Goal: Check status

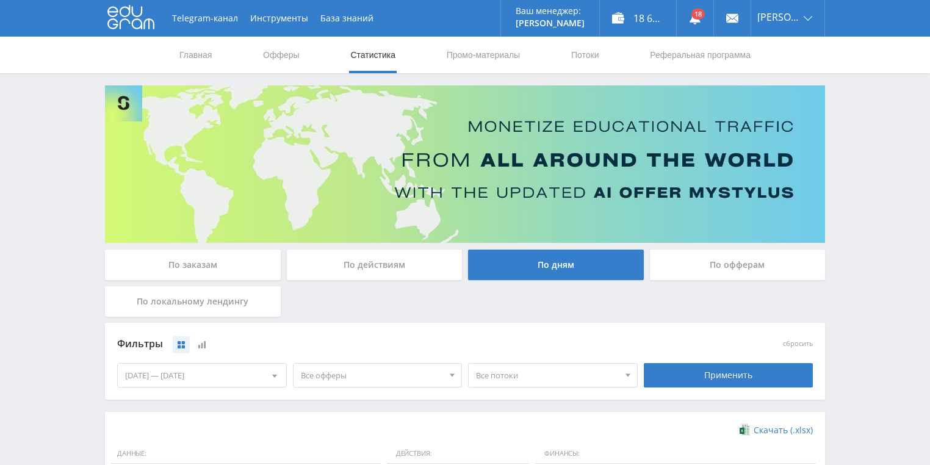
scroll to position [244, 0]
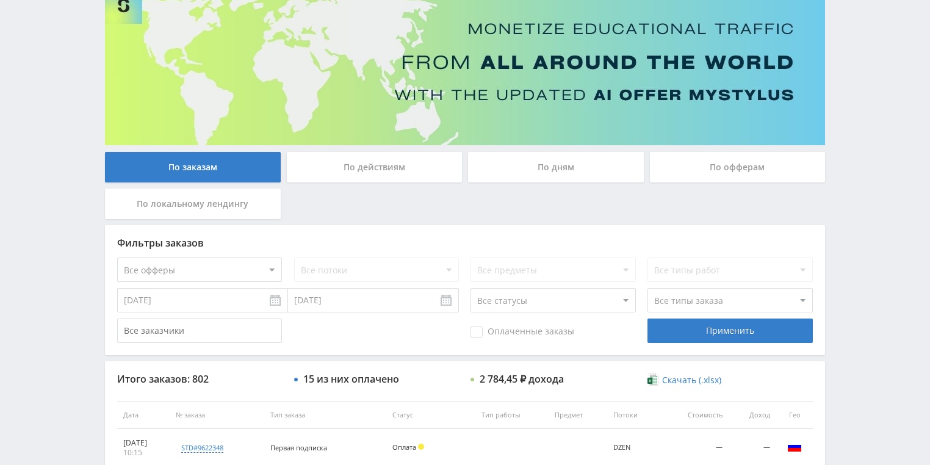
click at [361, 164] on div "По действиям" at bounding box center [375, 167] width 176 height 31
click at [0, 0] on input "По действиям" at bounding box center [0, 0] width 0 height 0
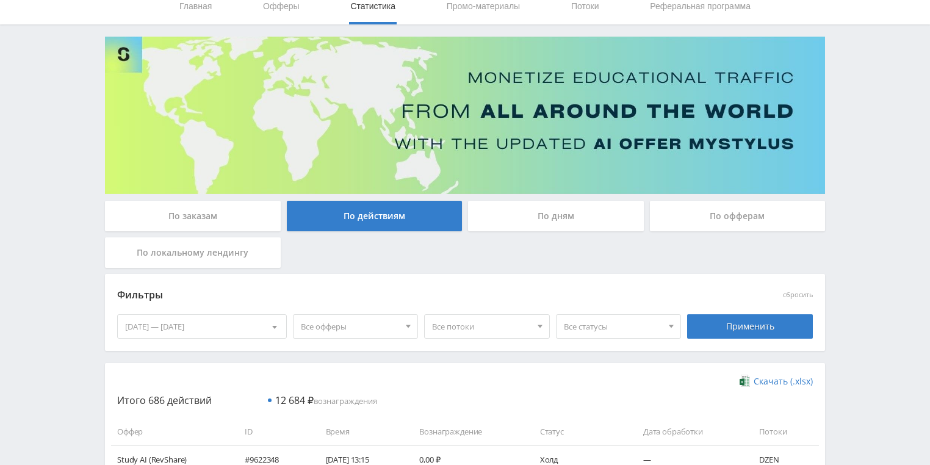
click at [510, 208] on div "По дням" at bounding box center [556, 216] width 176 height 31
click at [0, 0] on input "По дням" at bounding box center [0, 0] width 0 height 0
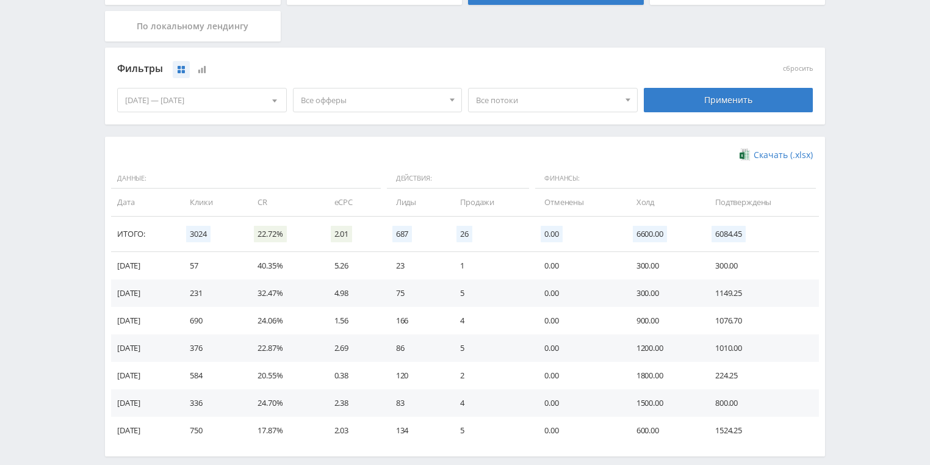
scroll to position [293, 0]
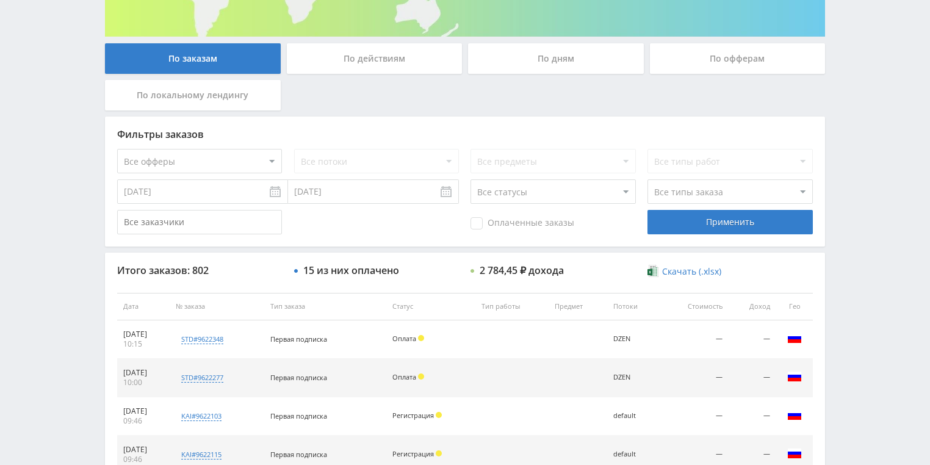
scroll to position [293, 0]
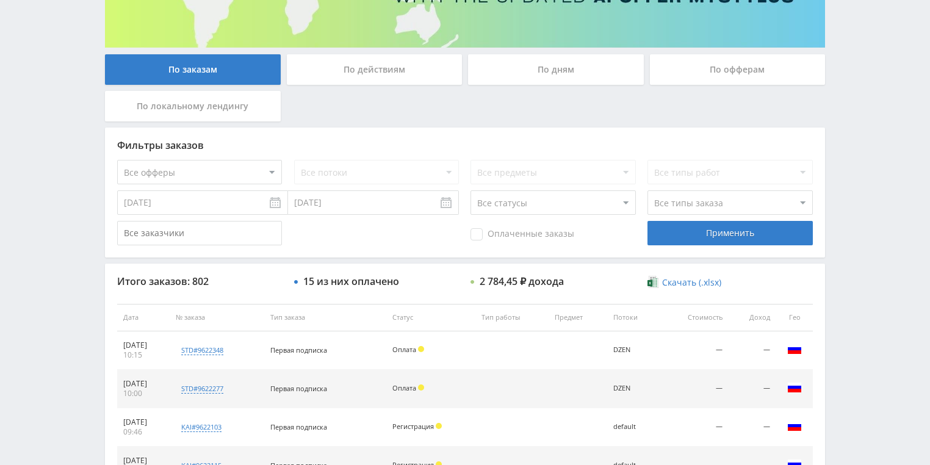
click at [371, 66] on div "По действиям" at bounding box center [375, 69] width 176 height 31
click at [0, 0] on input "По действиям" at bounding box center [0, 0] width 0 height 0
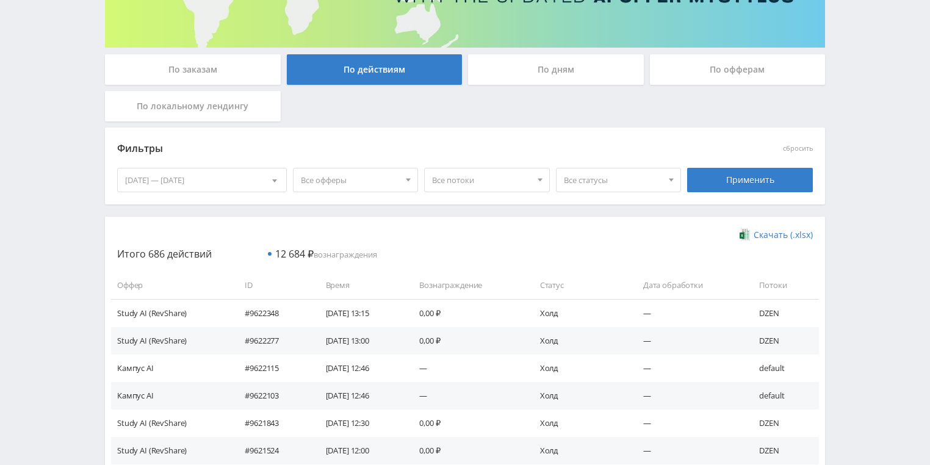
click at [554, 89] on div "По дням" at bounding box center [556, 72] width 182 height 37
click at [547, 78] on div "По дням" at bounding box center [556, 69] width 176 height 31
click at [0, 0] on input "По дням" at bounding box center [0, 0] width 0 height 0
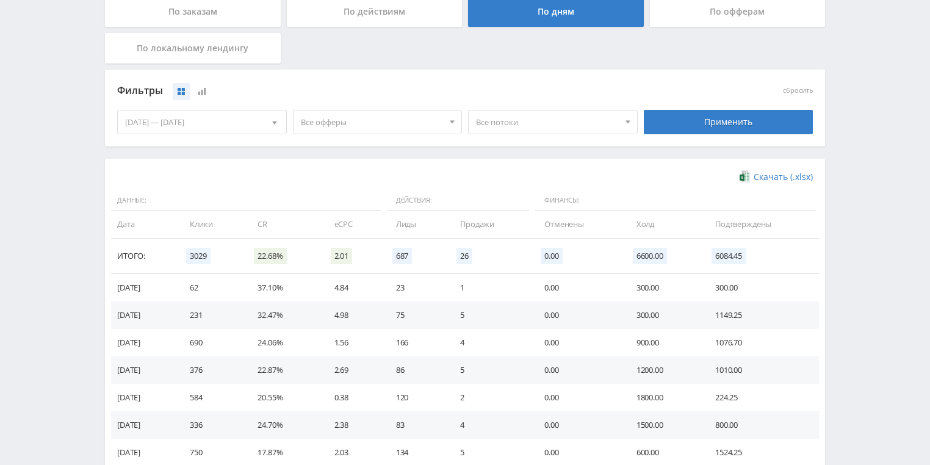
scroll to position [333, 0]
